Goal: Task Accomplishment & Management: Use online tool/utility

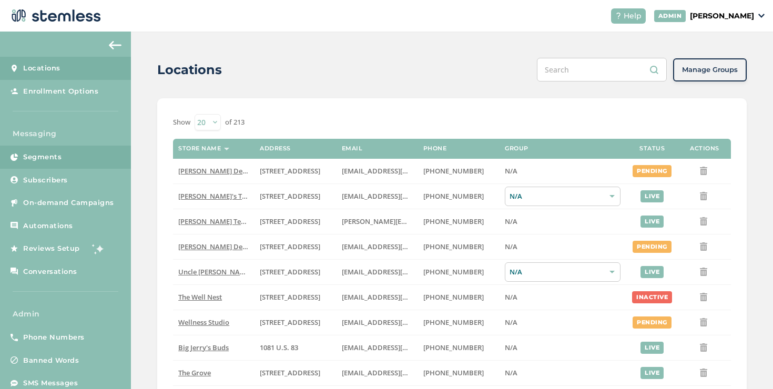
click at [66, 165] on link "Segments" at bounding box center [65, 157] width 131 height 23
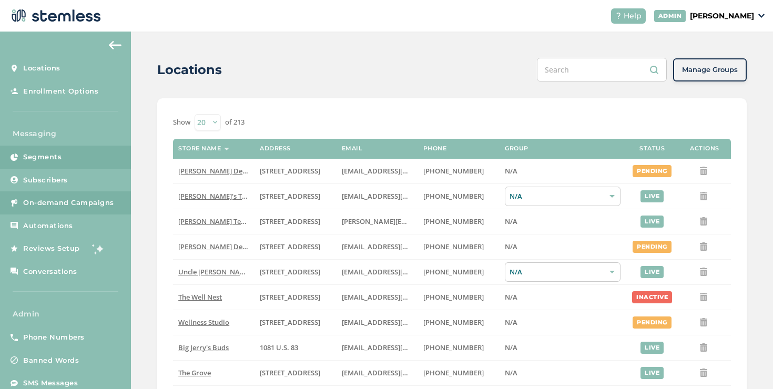
click at [45, 196] on link "On-demand Campaigns" at bounding box center [65, 202] width 131 height 23
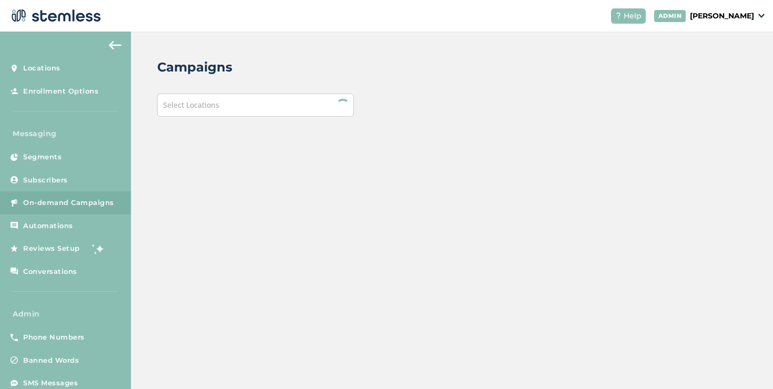
click at [269, 94] on div "Select Locations" at bounding box center [255, 105] width 197 height 23
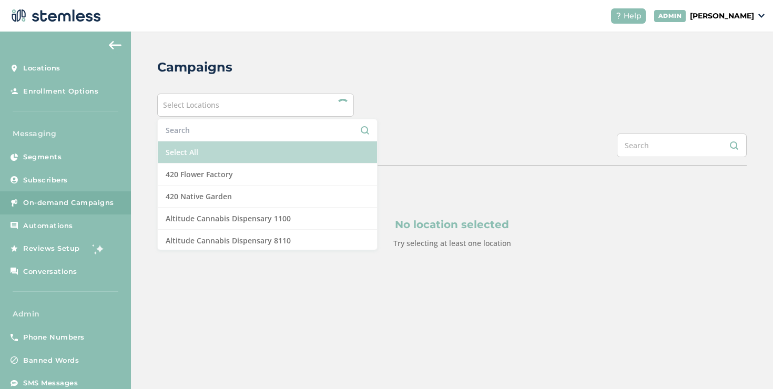
click at [217, 149] on li "Select All" at bounding box center [267, 152] width 219 height 22
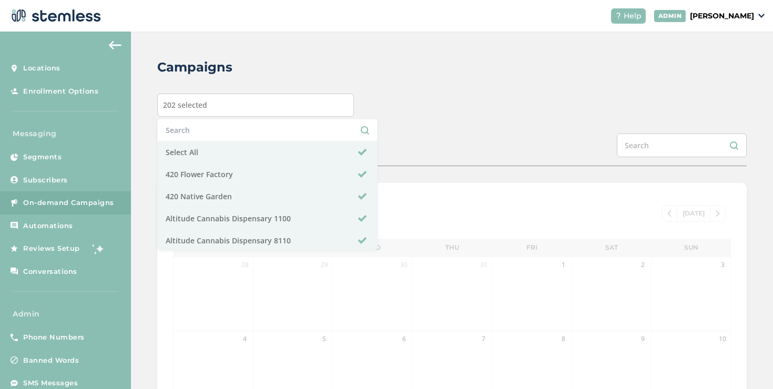
click at [427, 141] on div "SCHEDULED COMPLETED" at bounding box center [451, 150] width 589 height 33
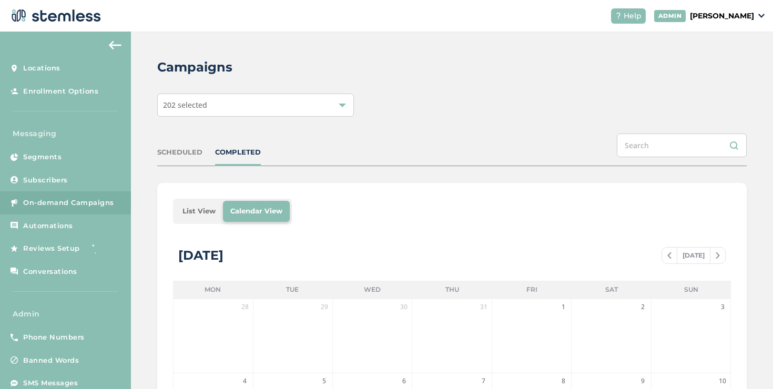
click at [199, 211] on li "List View" at bounding box center [199, 211] width 48 height 21
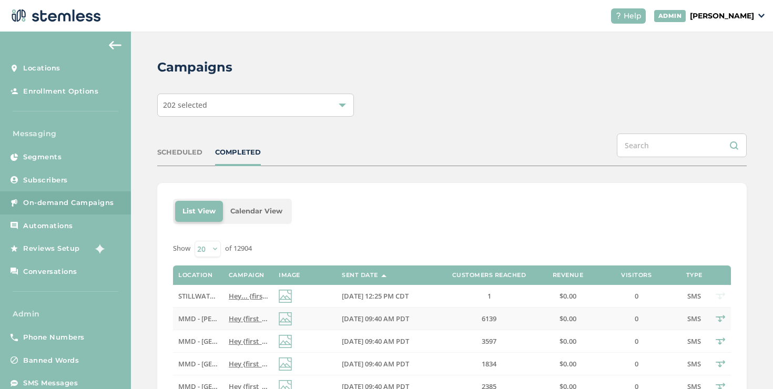
click at [234, 317] on span "Hey {first_name}! MMD misses you! Enjoy $20 off your next order CODE: 20BACK Re…" at bounding box center [391, 318] width 324 height 9
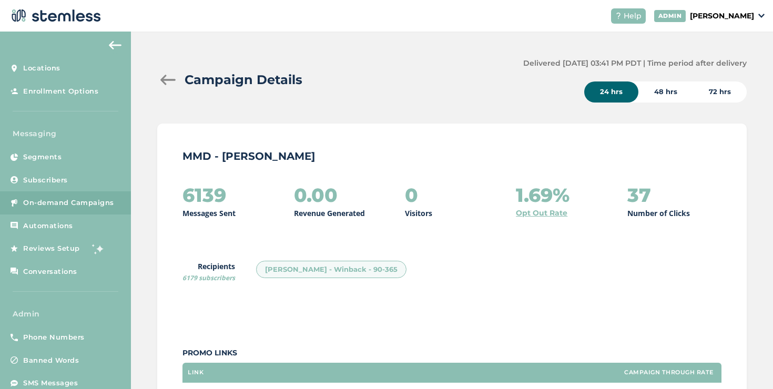
click at [658, 94] on div "48 hrs" at bounding box center [665, 91] width 55 height 21
click at [723, 88] on div "72 hrs" at bounding box center [720, 91] width 54 height 21
click at [612, 96] on div "24 hrs" at bounding box center [611, 91] width 54 height 21
click at [539, 211] on link "Opt Out Rate" at bounding box center [542, 213] width 52 height 11
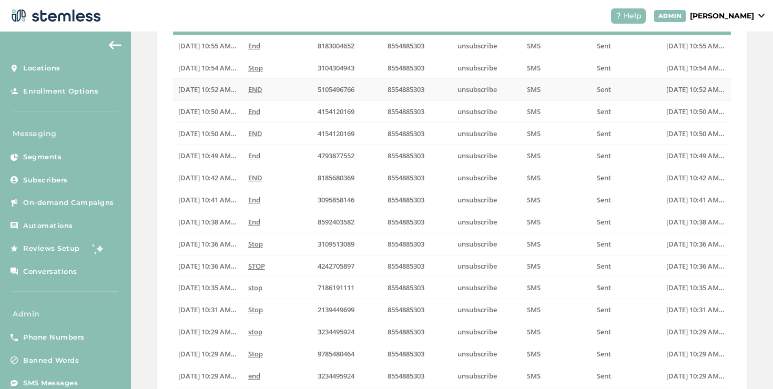
scroll to position [282, 0]
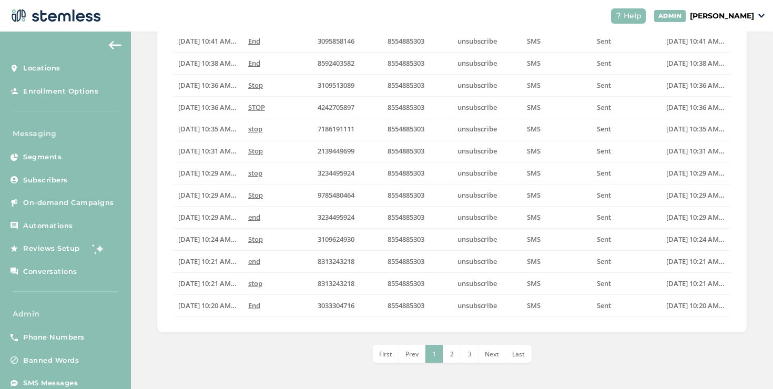
click at [456, 356] on li "2" at bounding box center [452, 354] width 18 height 18
click at [470, 357] on li "4" at bounding box center [479, 354] width 18 height 18
click at [481, 355] on li "6" at bounding box center [488, 354] width 18 height 18
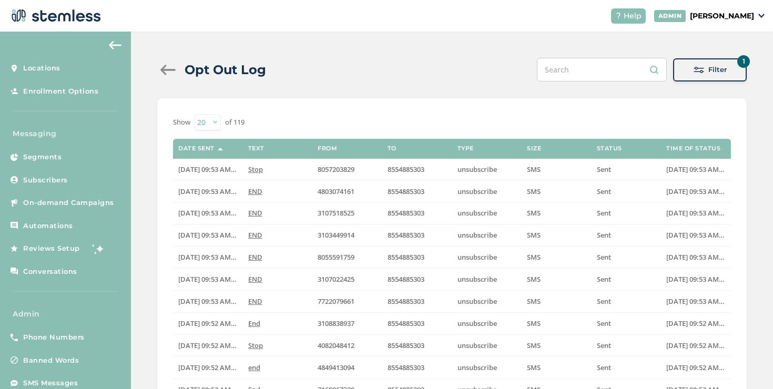
click at [172, 73] on div at bounding box center [167, 70] width 21 height 11
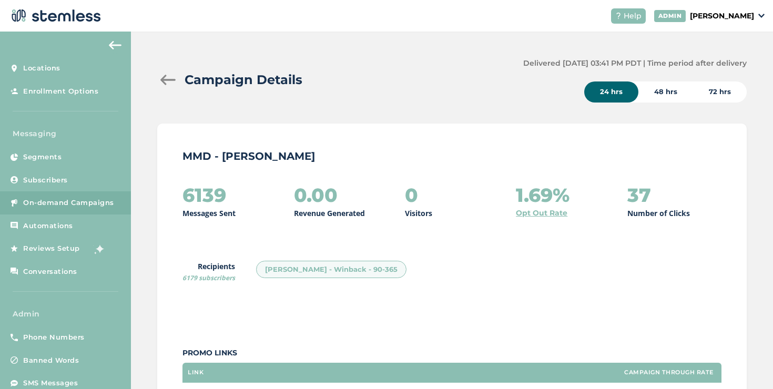
click at [168, 78] on div at bounding box center [167, 80] width 21 height 11
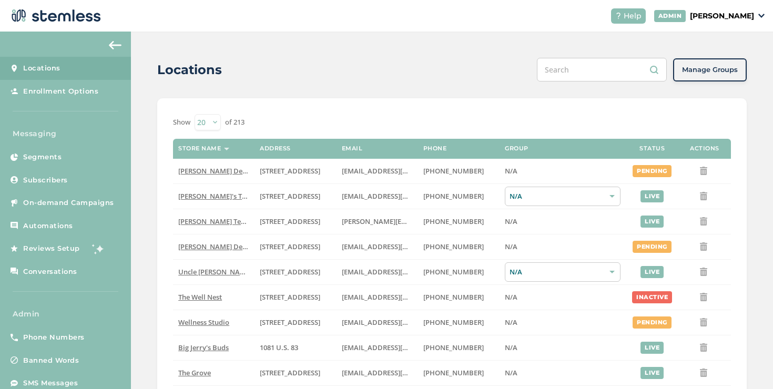
click at [752, 17] on p "[PERSON_NAME]" at bounding box center [722, 16] width 64 height 11
click at [706, 74] on span "Impersonate" at bounding box center [727, 76] width 52 height 11
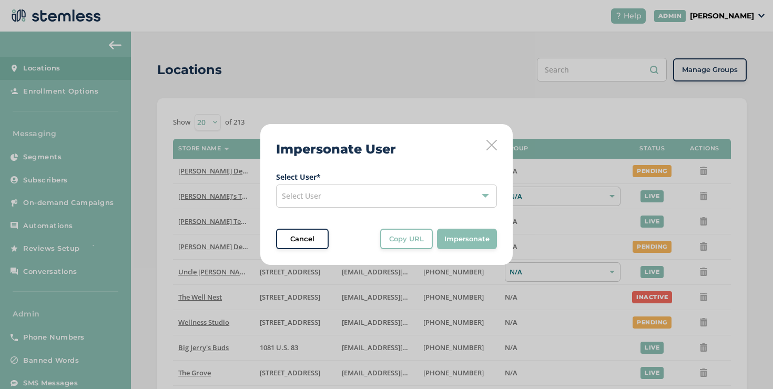
click at [311, 206] on div "Select User" at bounding box center [386, 195] width 221 height 23
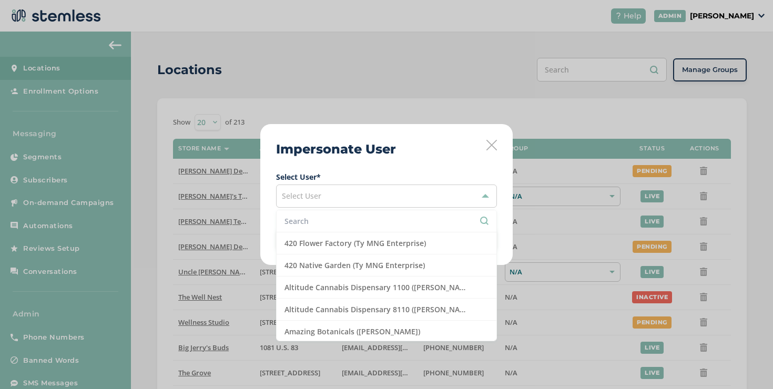
click at [304, 222] on input "text" at bounding box center [386, 220] width 204 height 11
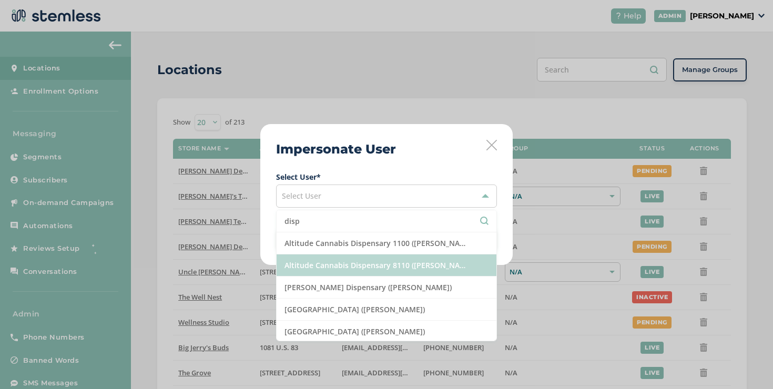
type input "disp"
click at [290, 260] on li "Altitude Cannabis Dispensary 8110 (Joseph Padilla)" at bounding box center [386, 265] width 220 height 22
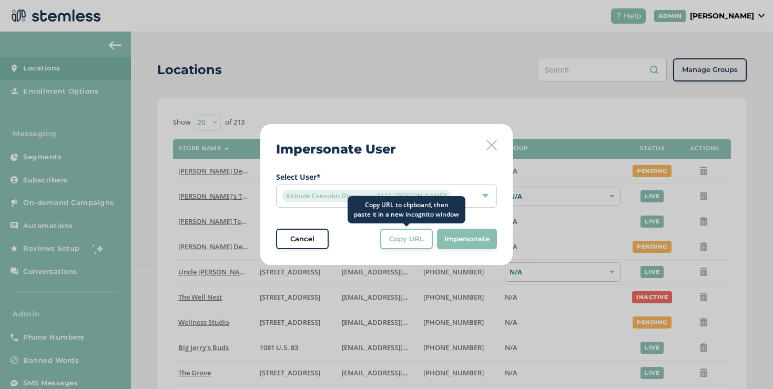
click at [384, 243] on button "Copy URL" at bounding box center [406, 239] width 53 height 21
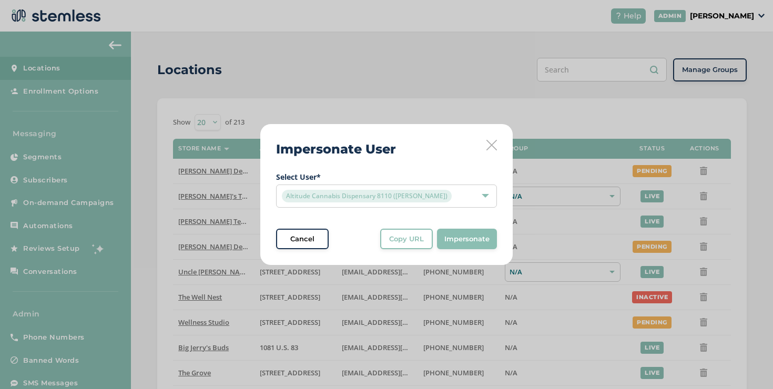
click at [471, 198] on div "Altitude Cannabis Dispensary 8110 (Joseph Padilla)" at bounding box center [381, 196] width 199 height 13
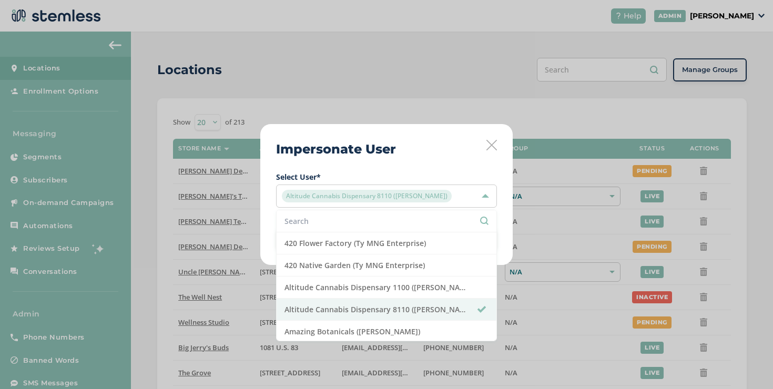
click at [435, 218] on input "text" at bounding box center [386, 220] width 204 height 11
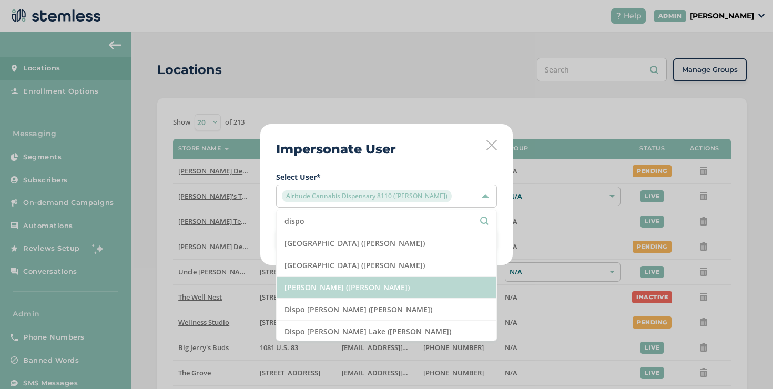
type input "dispo"
click at [394, 287] on li "Dispo Hazel Park (Ryan Stewart)" at bounding box center [386, 287] width 220 height 22
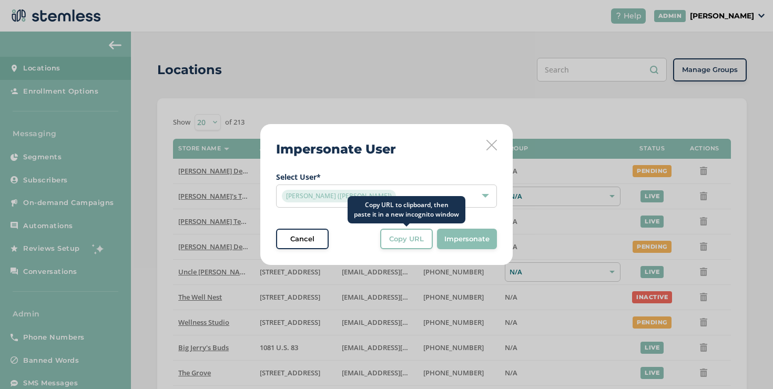
click at [417, 245] on button "Copy URL" at bounding box center [406, 239] width 53 height 21
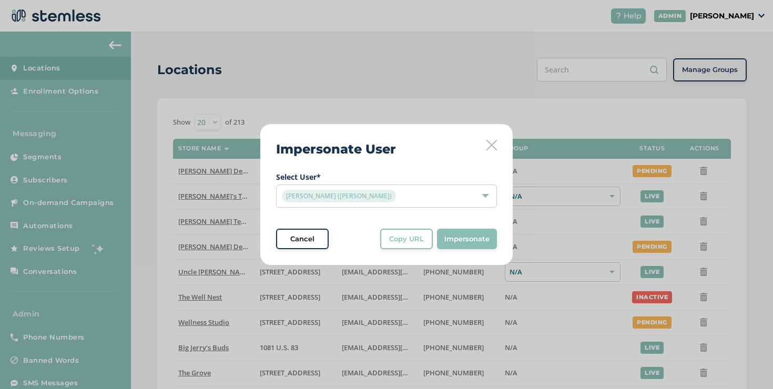
click at [476, 197] on div "Dispo Hazel Park (Ryan Stewart)" at bounding box center [381, 196] width 199 height 13
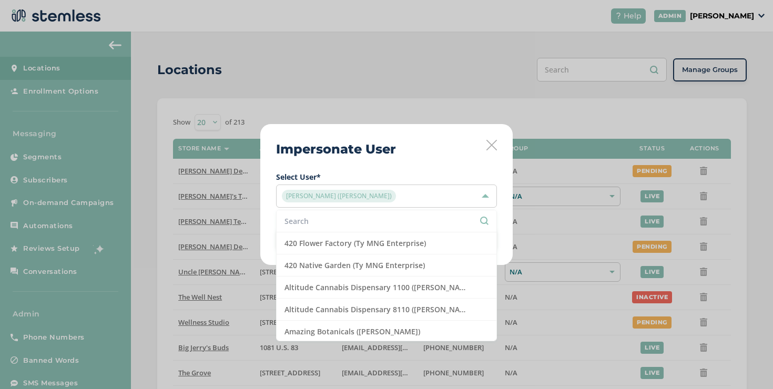
click at [350, 224] on input "text" at bounding box center [386, 220] width 204 height 11
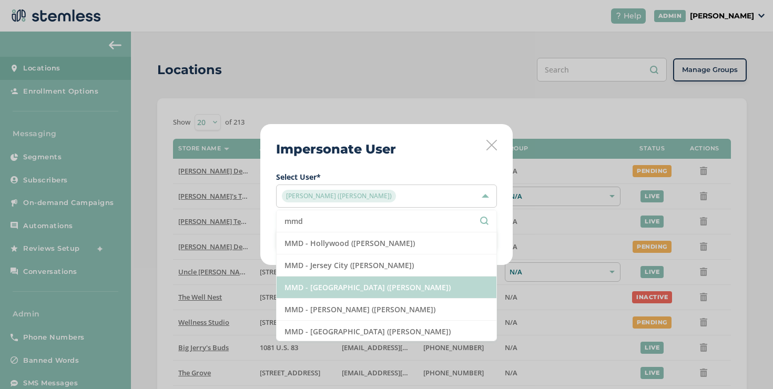
type input "mmd"
click at [346, 282] on li "MMD - Long Beach (Ilana Dreicer)" at bounding box center [386, 287] width 220 height 22
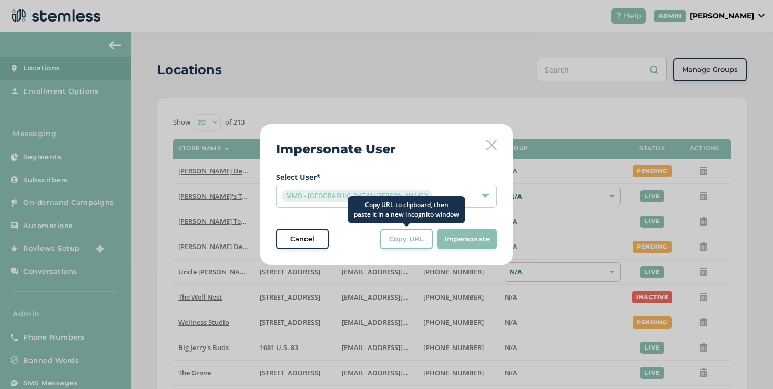
click at [401, 240] on span "Copy URL" at bounding box center [406, 239] width 35 height 11
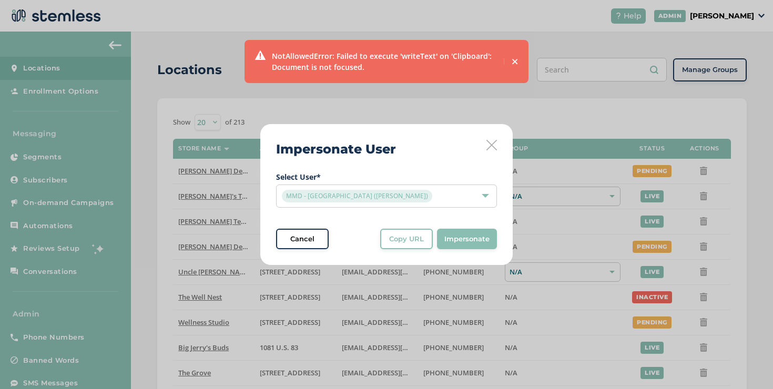
click at [425, 233] on button "Copy URL" at bounding box center [406, 239] width 53 height 21
